Goal: Task Accomplishment & Management: Manage account settings

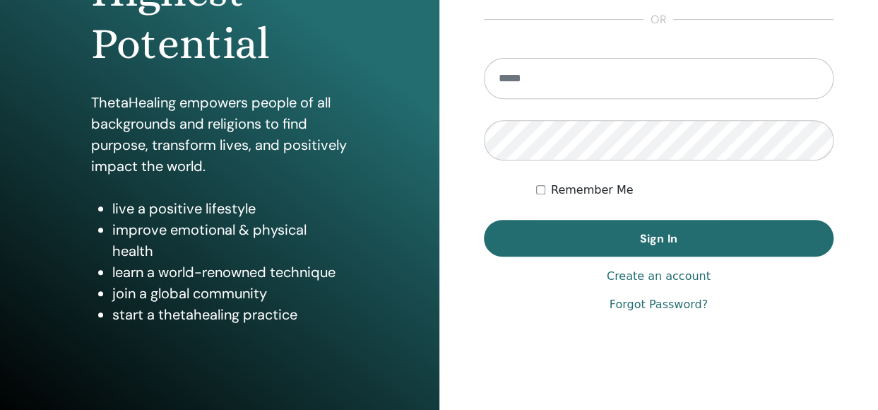
scroll to position [253, 0]
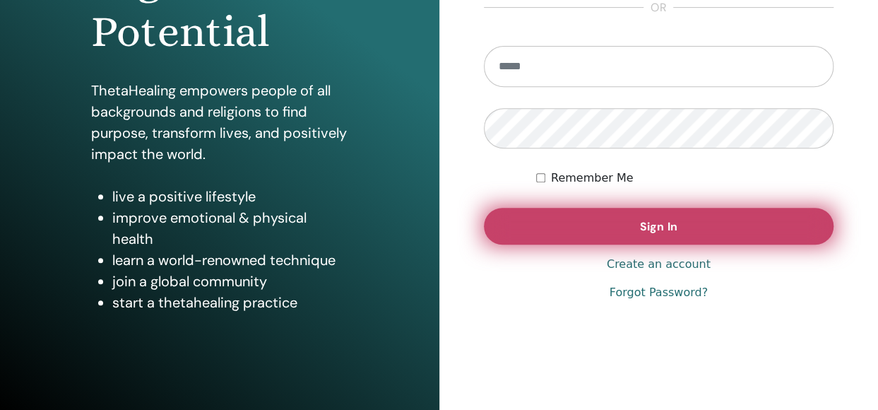
type input "**********"
click at [675, 221] on span "Sign In" at bounding box center [658, 226] width 37 height 15
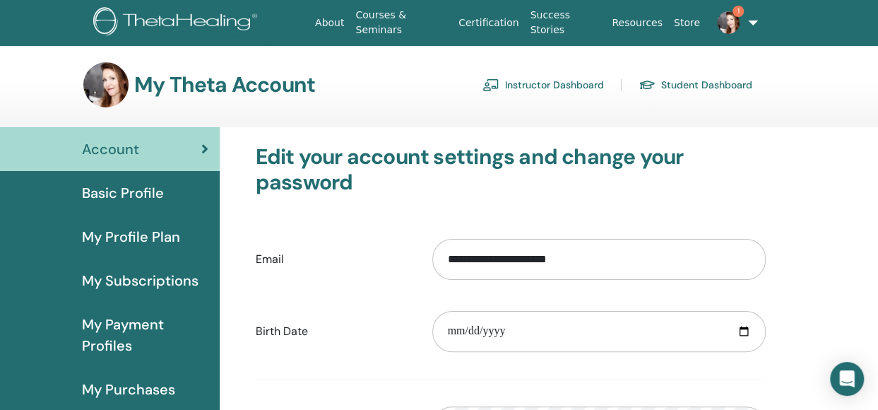
click at [532, 85] on link "Instructor Dashboard" at bounding box center [544, 84] width 122 height 23
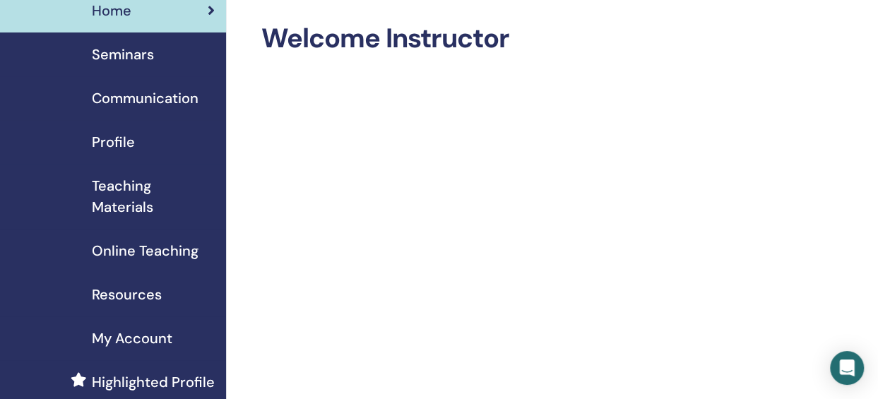
scroll to position [56, 0]
click at [135, 53] on span "Seminars" at bounding box center [123, 55] width 62 height 21
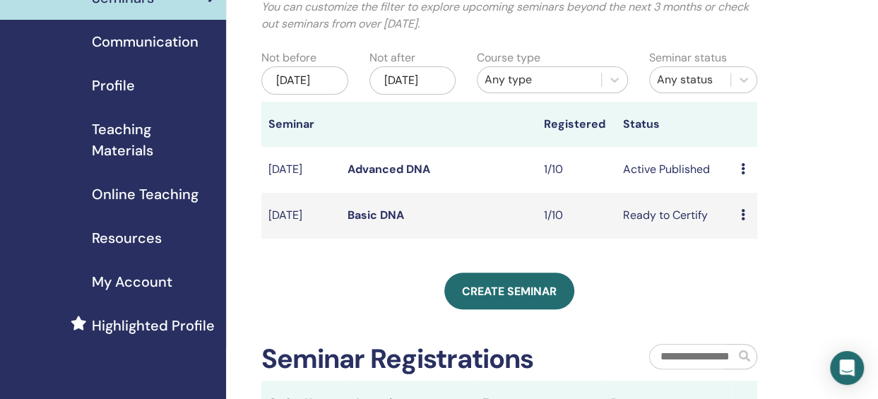
scroll to position [112, 0]
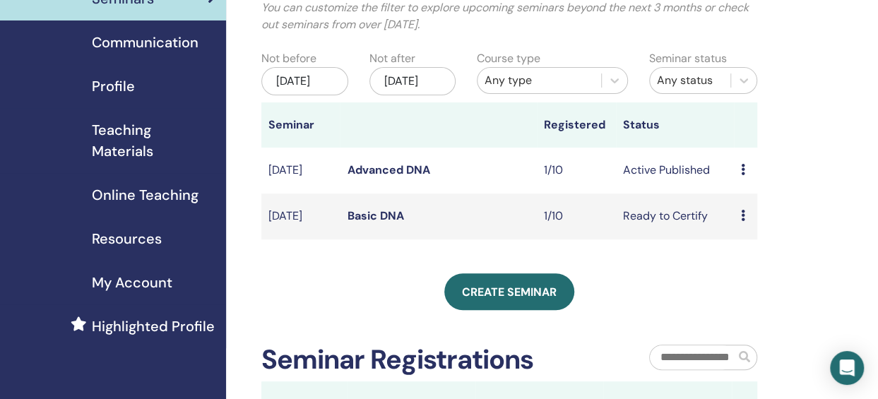
click at [738, 231] on td "Preview Edit Attendees Cancel" at bounding box center [746, 217] width 24 height 46
click at [374, 223] on link "Basic DNA" at bounding box center [375, 215] width 57 height 15
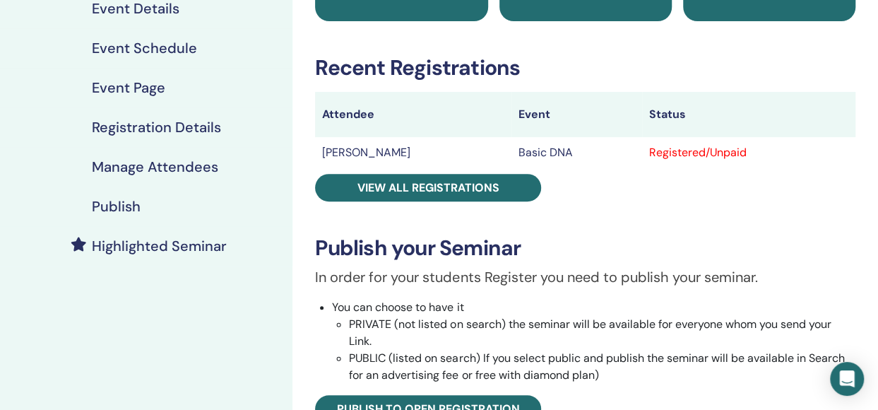
scroll to position [170, 0]
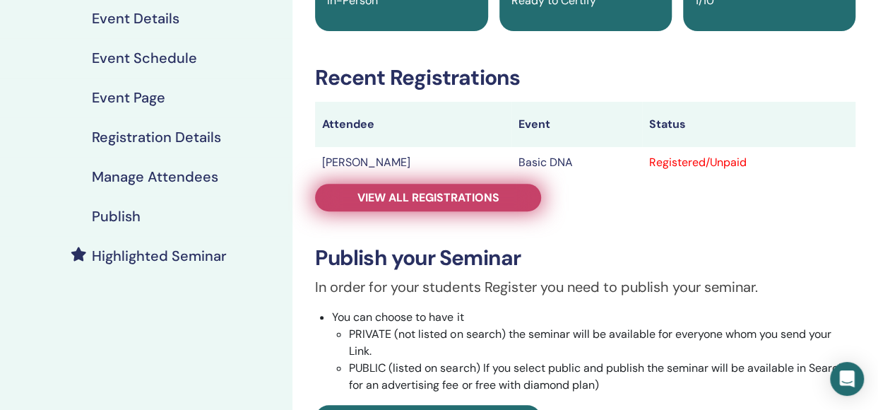
click at [423, 193] on span "View all registrations" at bounding box center [429, 197] width 142 height 15
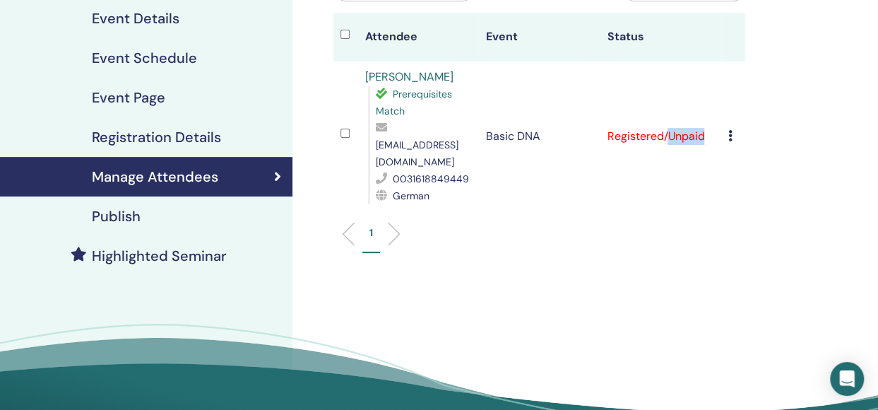
drag, startPoint x: 670, startPoint y: 126, endPoint x: 730, endPoint y: 129, distance: 60.1
click at [730, 129] on tr "[PERSON_NAME] Prerequisites Match [EMAIL_ADDRESS][DOMAIN_NAME] 0031618849449 Ge…" at bounding box center [540, 136] width 412 height 150
click at [730, 130] on icon at bounding box center [730, 135] width 4 height 11
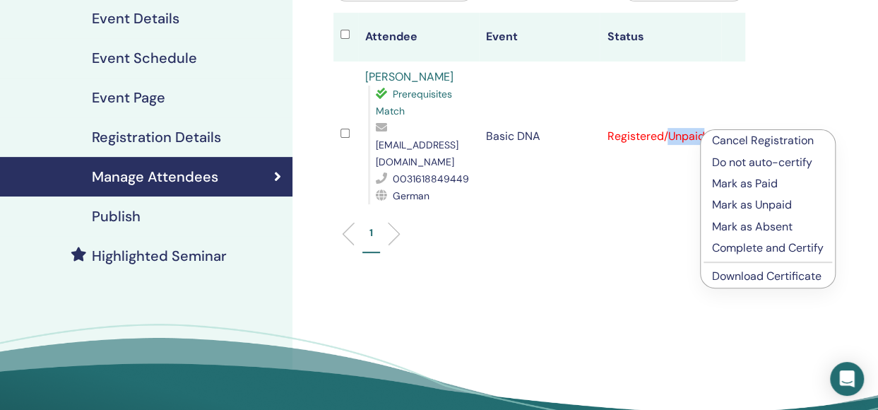
click at [752, 177] on p "Mark as Paid" at bounding box center [768, 183] width 112 height 17
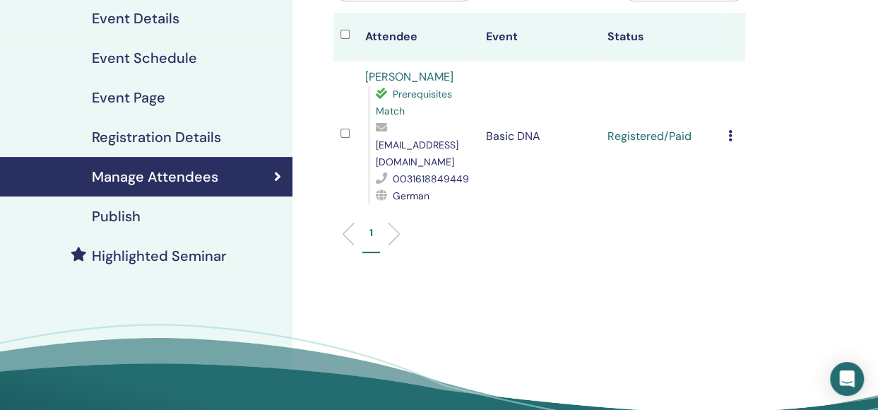
scroll to position [184, 0]
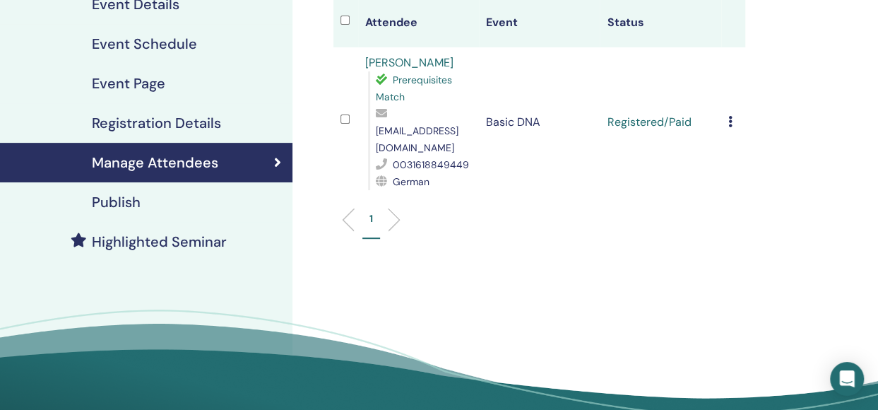
click at [730, 116] on icon at bounding box center [730, 121] width 4 height 11
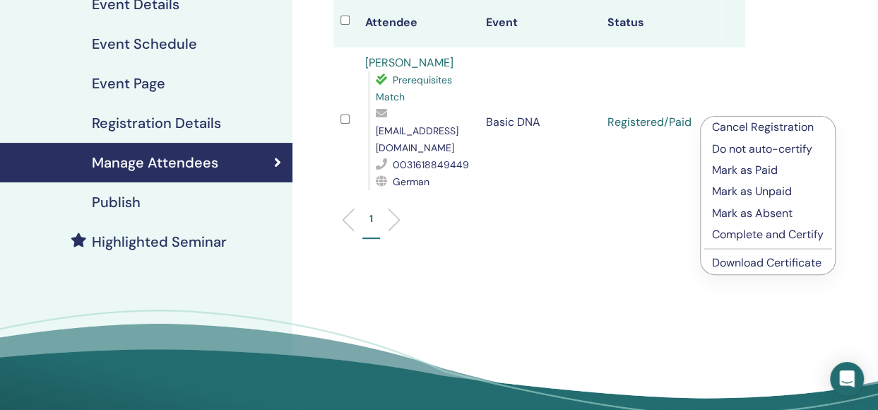
click at [756, 234] on p "Complete and Certify" at bounding box center [768, 234] width 112 height 17
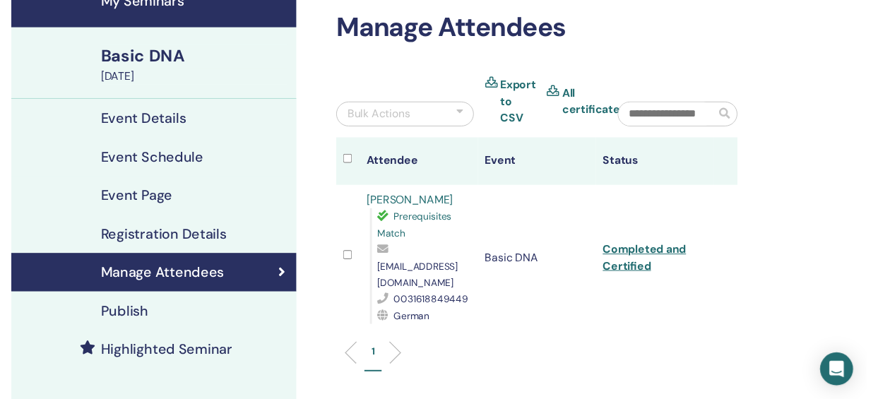
scroll to position [68, 0]
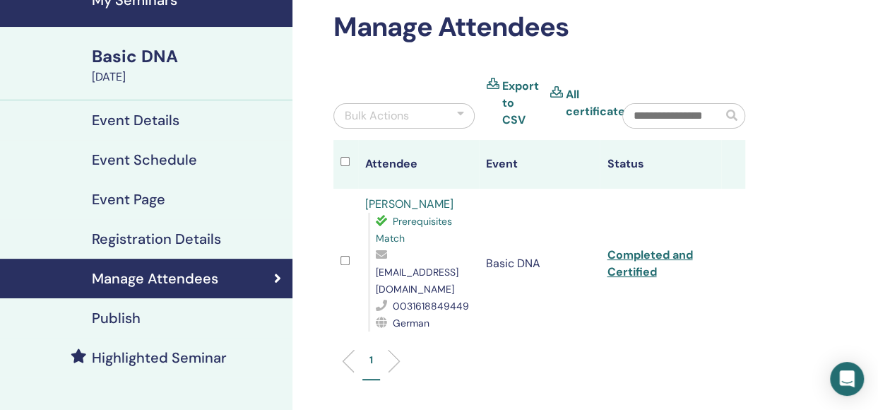
click at [177, 159] on h4 "Event Schedule" at bounding box center [144, 159] width 105 height 17
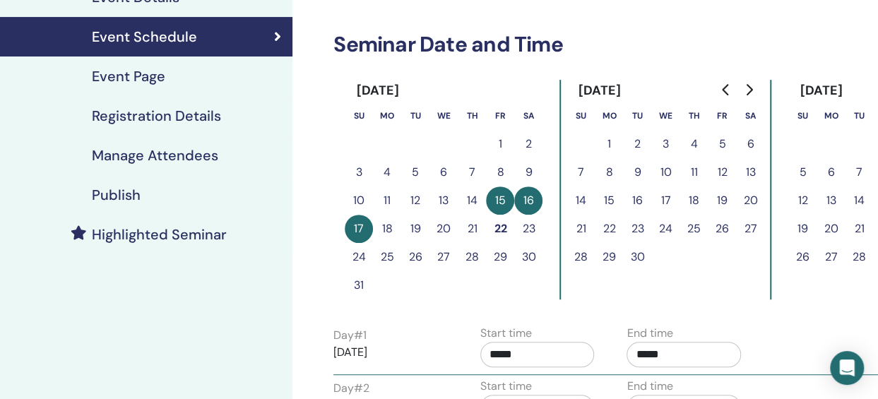
scroll to position [187, 0]
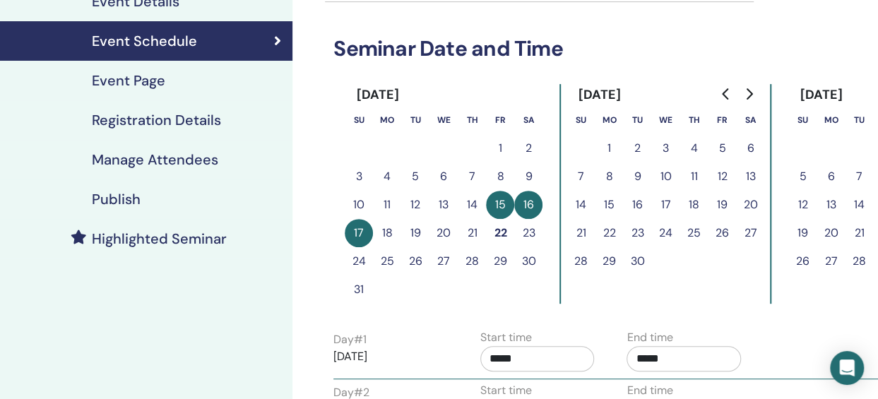
click at [414, 235] on button "19" at bounding box center [415, 233] width 28 height 28
click at [394, 234] on button "18" at bounding box center [387, 233] width 28 height 28
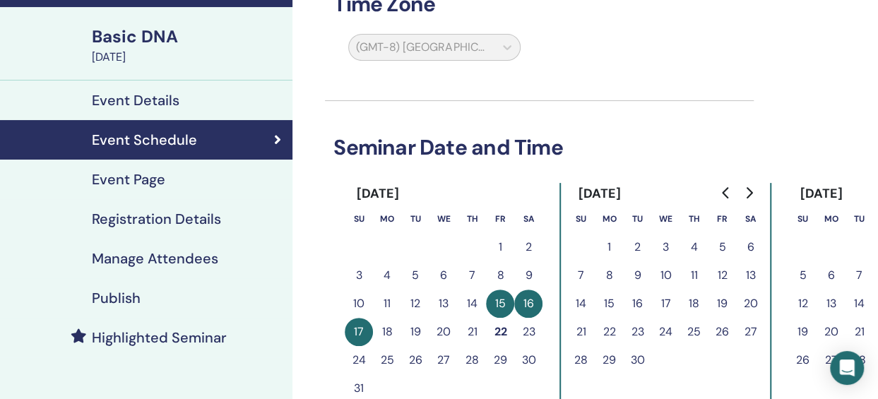
scroll to position [90, 0]
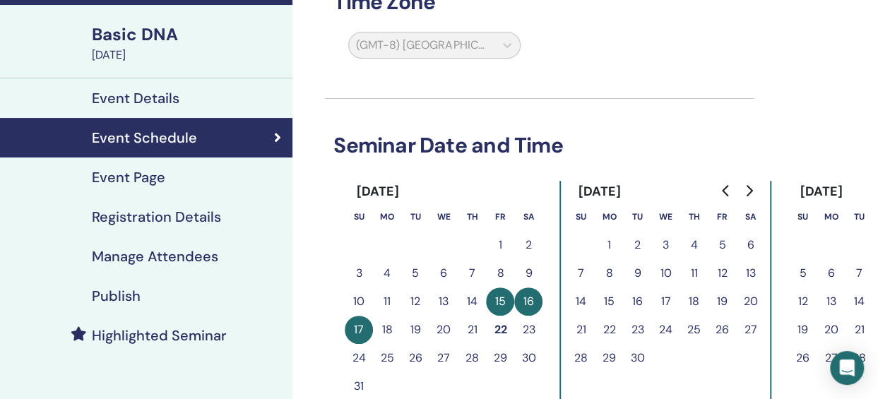
click at [473, 300] on button "14" at bounding box center [472, 302] width 28 height 28
click at [410, 327] on button "19" at bounding box center [415, 330] width 28 height 28
click at [502, 326] on button "22" at bounding box center [500, 330] width 28 height 28
click at [439, 331] on button "20" at bounding box center [444, 330] width 28 height 28
click at [466, 334] on button "21" at bounding box center [472, 330] width 28 height 28
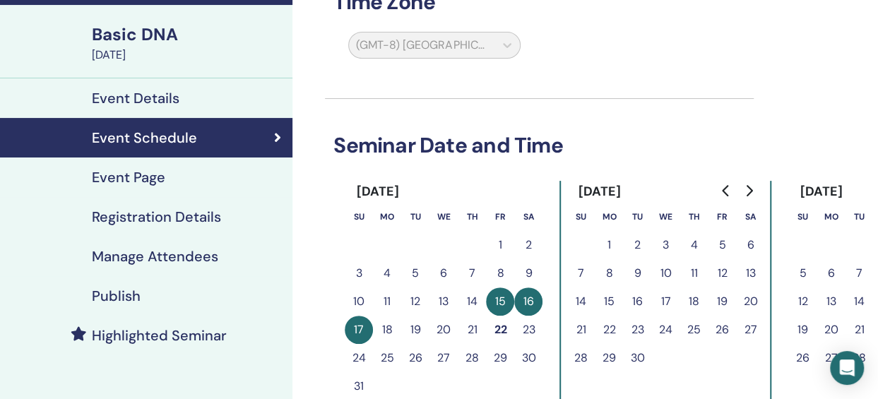
click at [411, 326] on button "19" at bounding box center [415, 330] width 28 height 28
click at [410, 324] on button "19" at bounding box center [415, 330] width 28 height 28
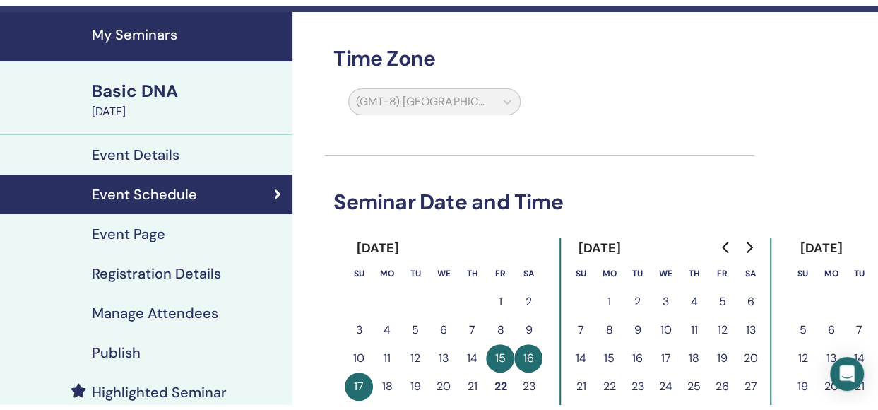
scroll to position [0, 0]
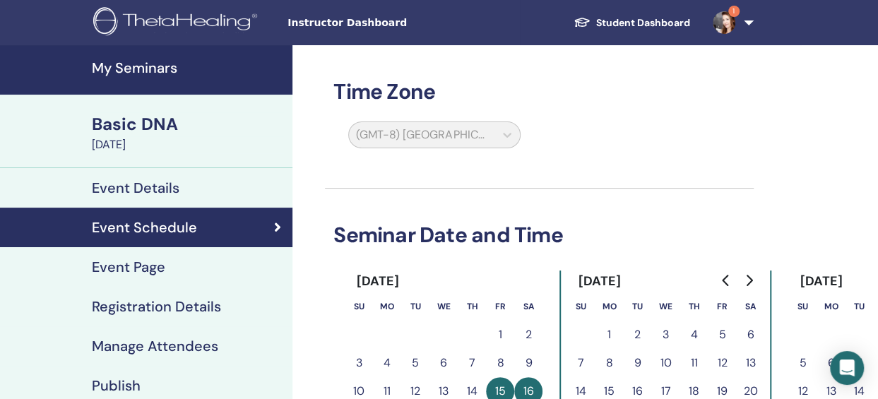
click at [644, 129] on div "(GMT-8) US/Alaska" at bounding box center [528, 138] width 429 height 33
click at [138, 191] on h4 "Event Details" at bounding box center [136, 187] width 88 height 17
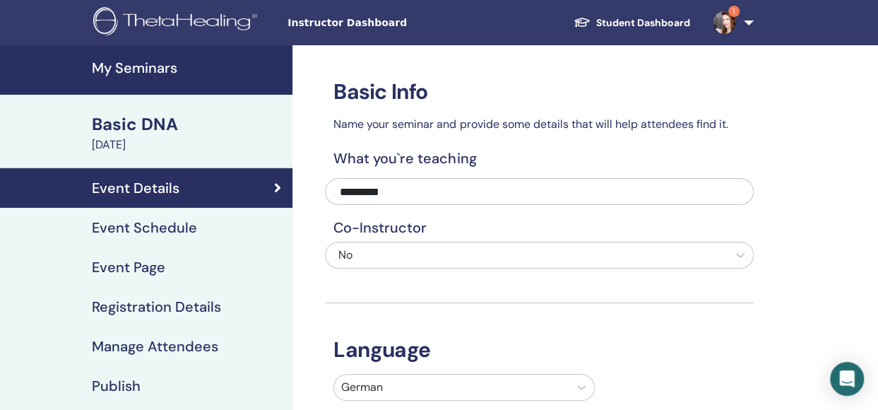
click at [117, 230] on h4 "Event Schedule" at bounding box center [144, 227] width 105 height 17
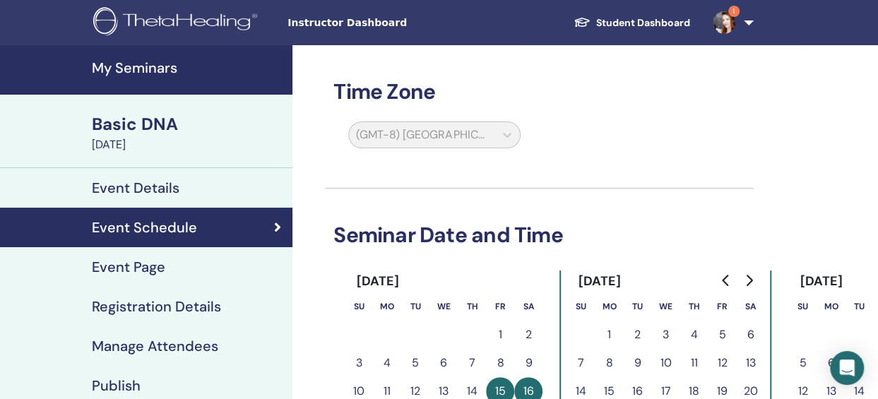
click at [477, 124] on div "(GMT-8) US/Alaska" at bounding box center [434, 138] width 189 height 33
click at [512, 145] on div "(GMT-8) US/Alaska" at bounding box center [434, 138] width 189 height 33
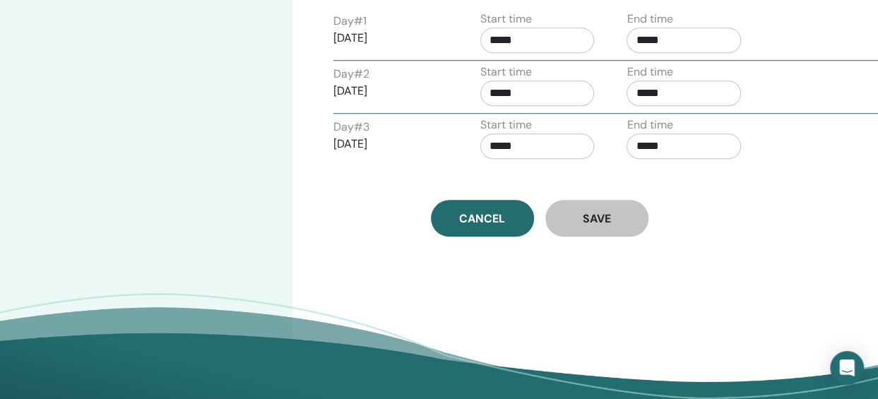
scroll to position [509, 0]
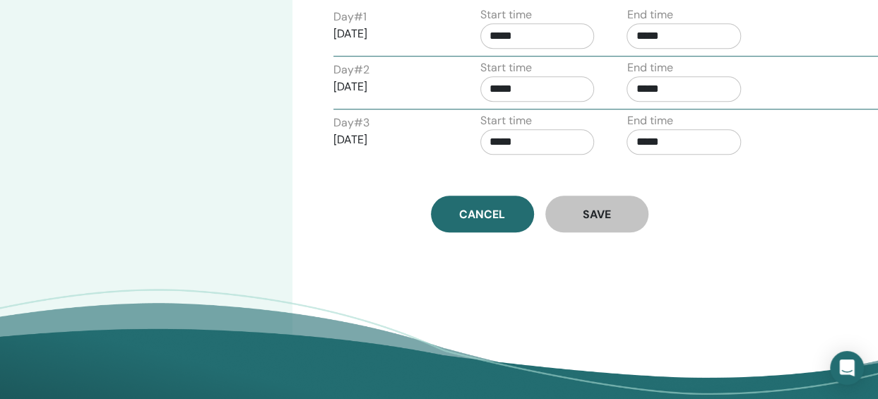
click at [613, 225] on button "Save" at bounding box center [596, 214] width 103 height 37
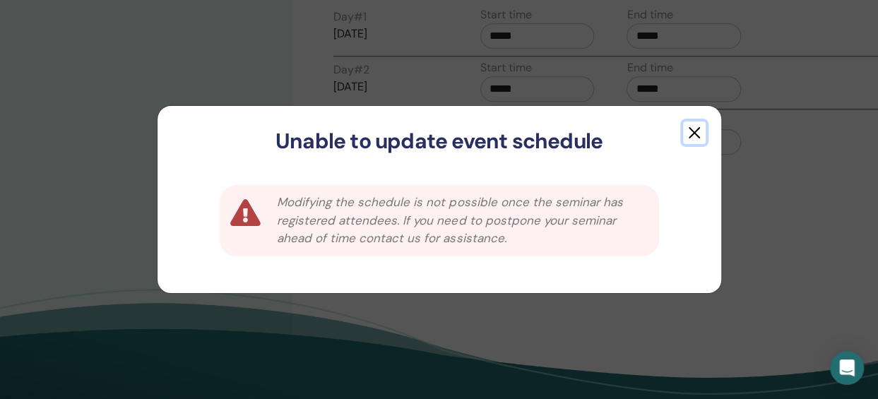
click at [698, 136] on button "button" at bounding box center [694, 133] width 23 height 23
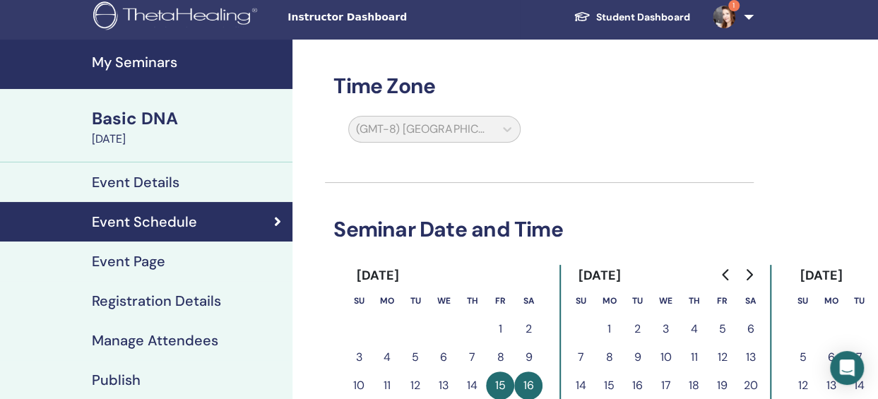
scroll to position [0, 0]
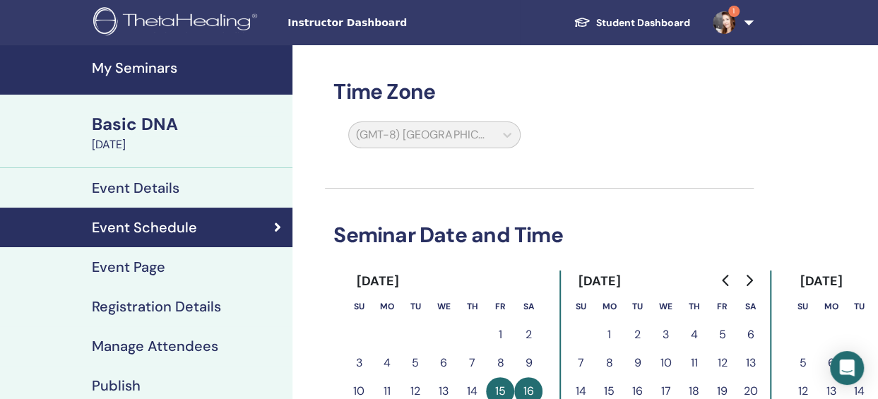
click at [456, 175] on div "Time Zone (GMT-8) US/Alaska Seminar Date and Time August 2025 Su Mo Tu We Th Fr…" at bounding box center [539, 393] width 429 height 697
click at [732, 21] on img at bounding box center [724, 22] width 23 height 23
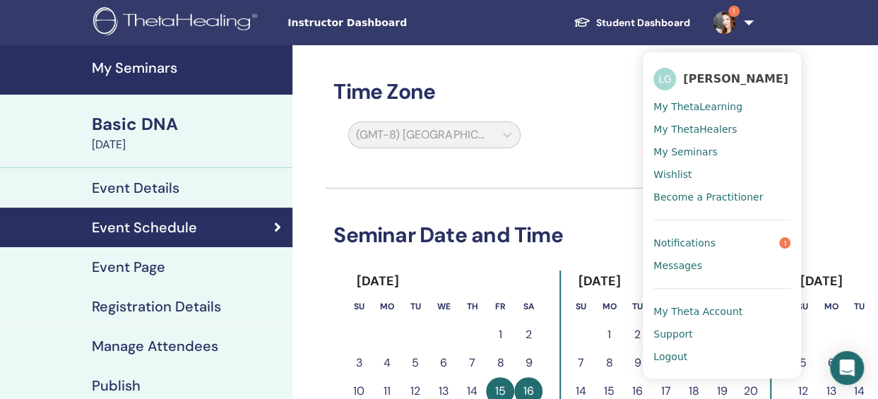
click at [679, 112] on span "My ThetaLearning" at bounding box center [698, 106] width 89 height 13
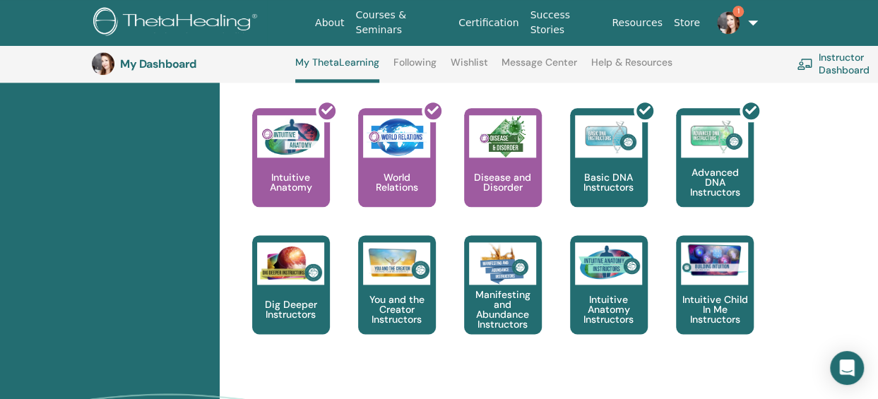
scroll to position [762, 0]
